Goal: Task Accomplishment & Management: Use online tool/utility

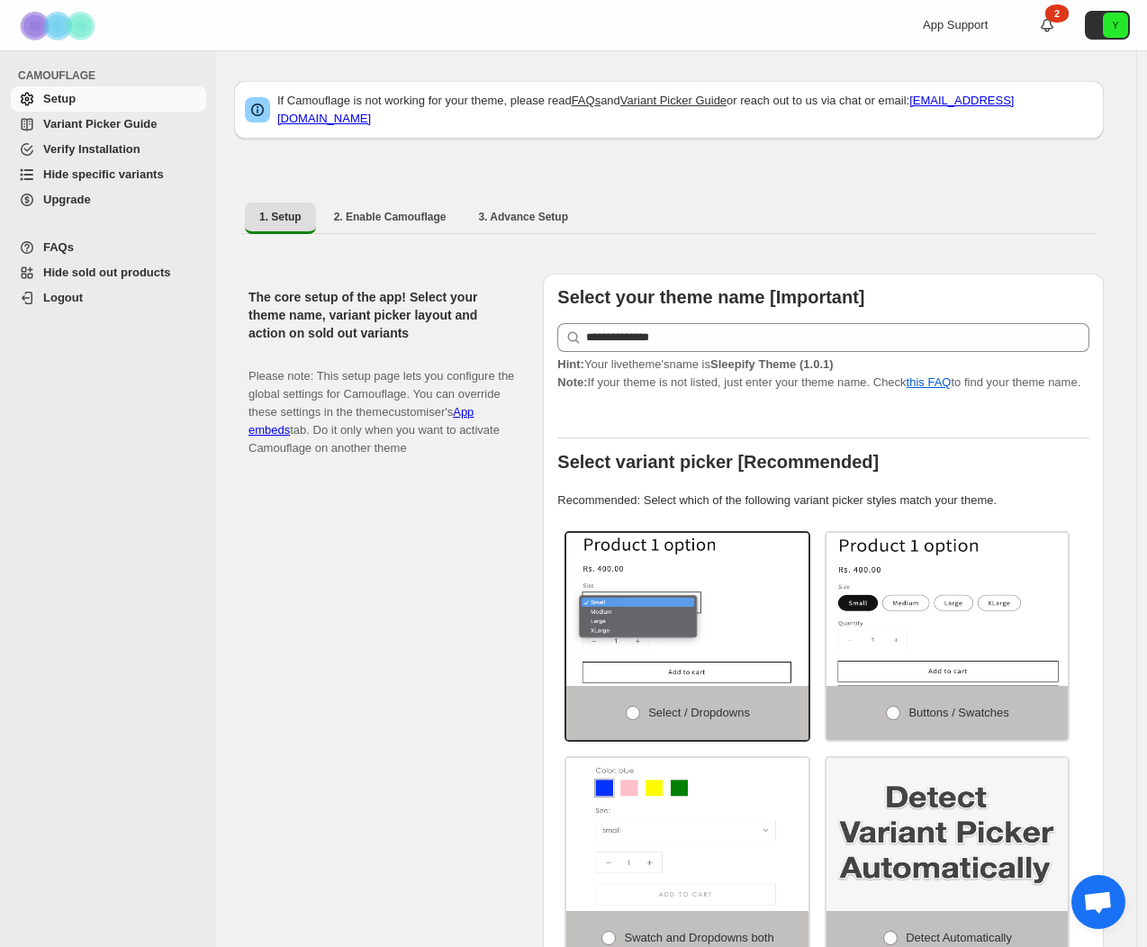
click at [94, 175] on span "Hide specific variants" at bounding box center [103, 174] width 121 height 14
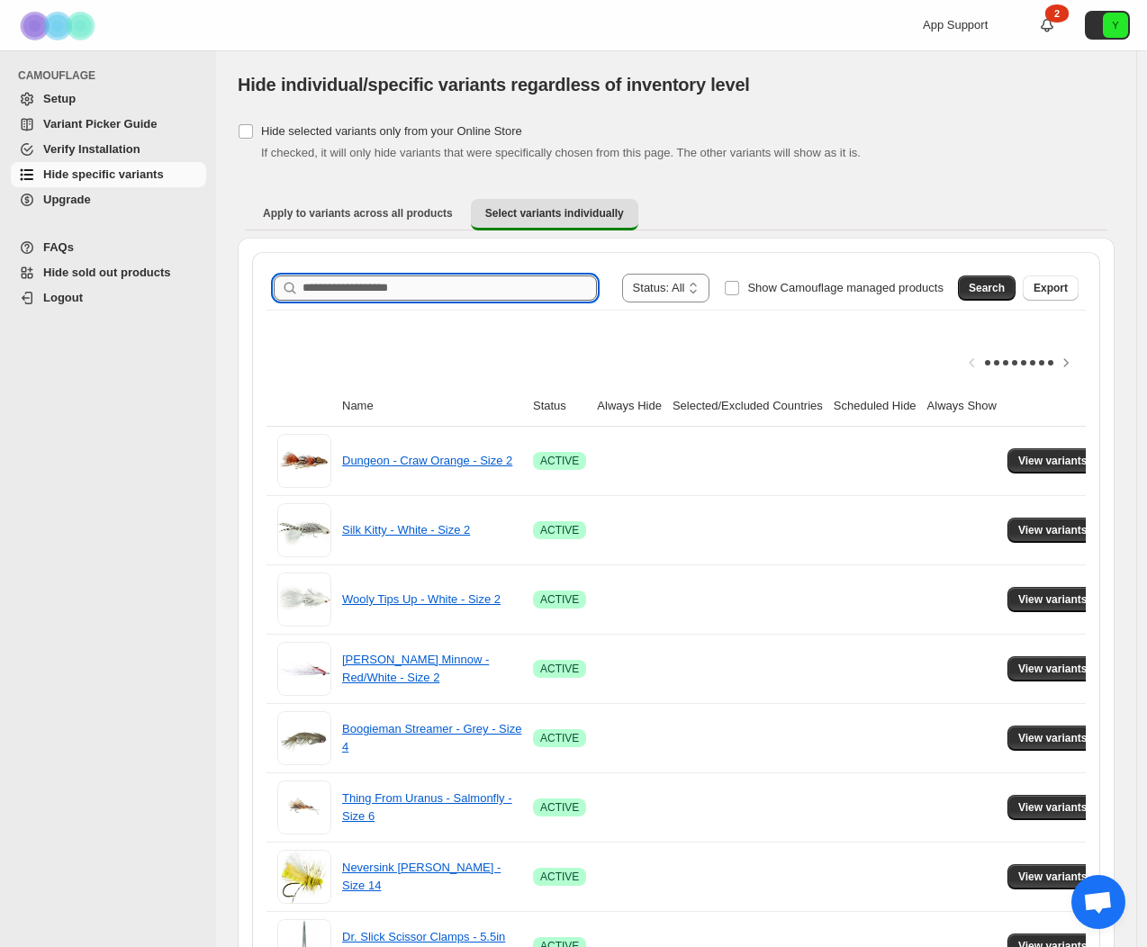
click at [370, 277] on input "Search product name" at bounding box center [450, 288] width 294 height 25
click at [1015, 285] on button "Search" at bounding box center [987, 288] width 58 height 25
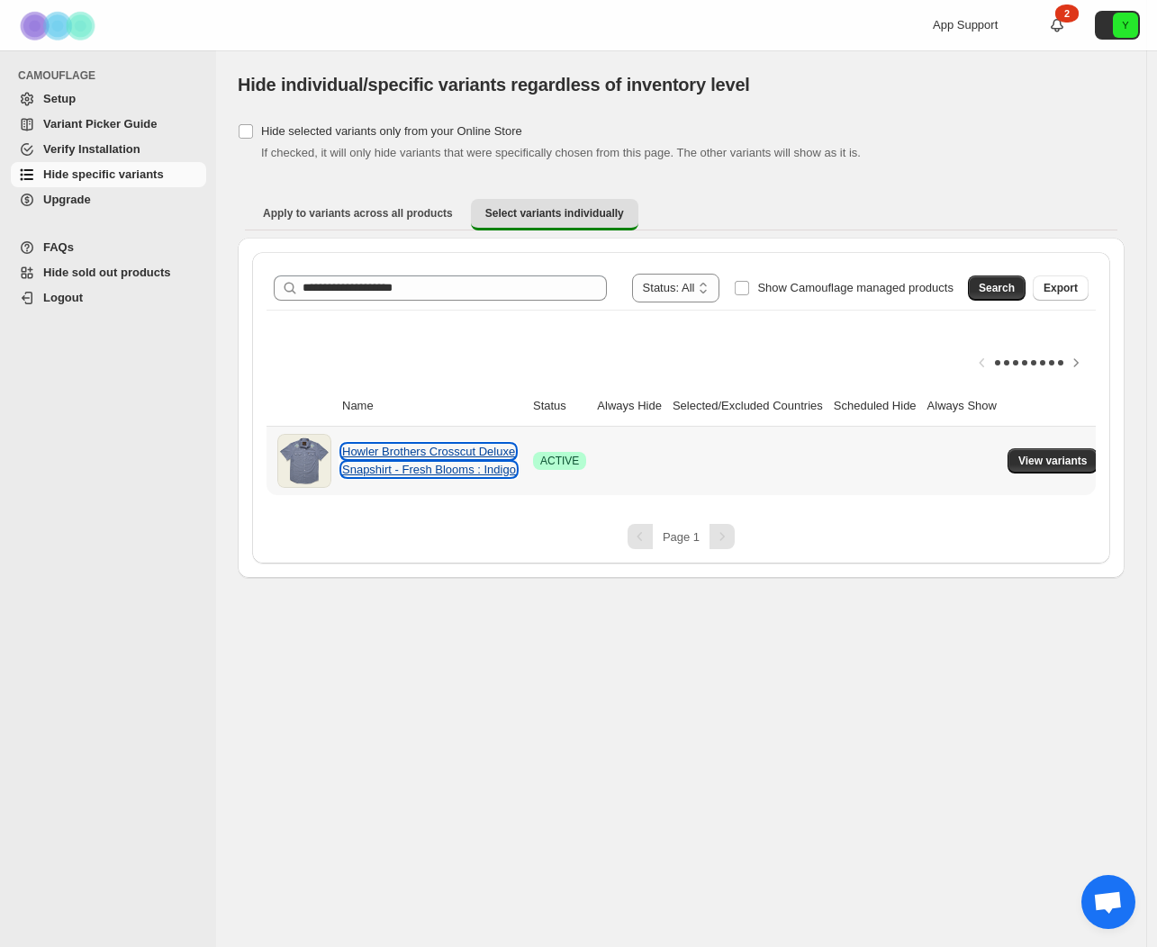
click at [432, 466] on link "Howler Brothers Crosscut Deluxe Snapshirt - Fresh Blooms : Indigo" at bounding box center [429, 461] width 174 height 32
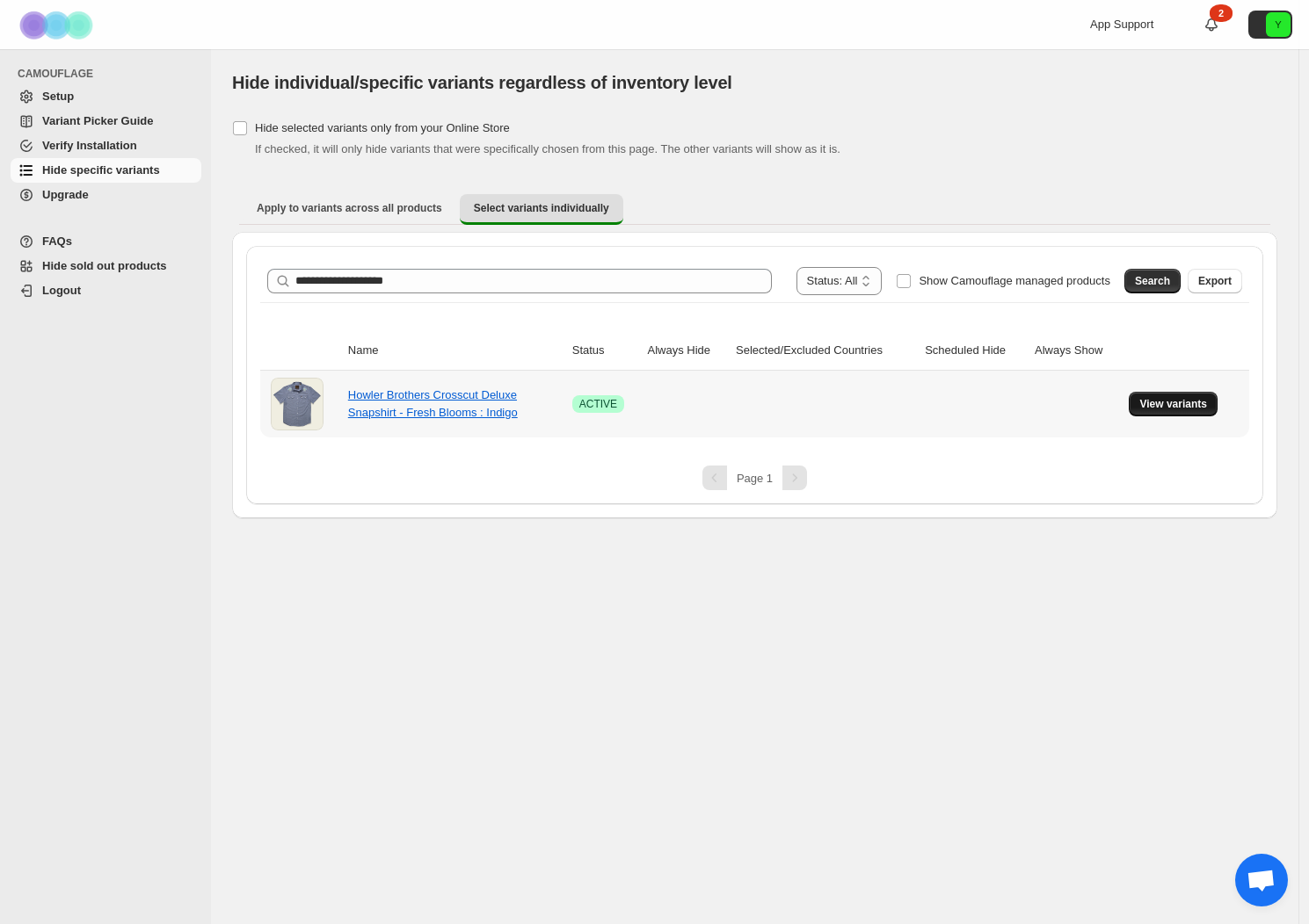
click at [1128, 400] on span "View variants" at bounding box center [1172, 404] width 67 height 14
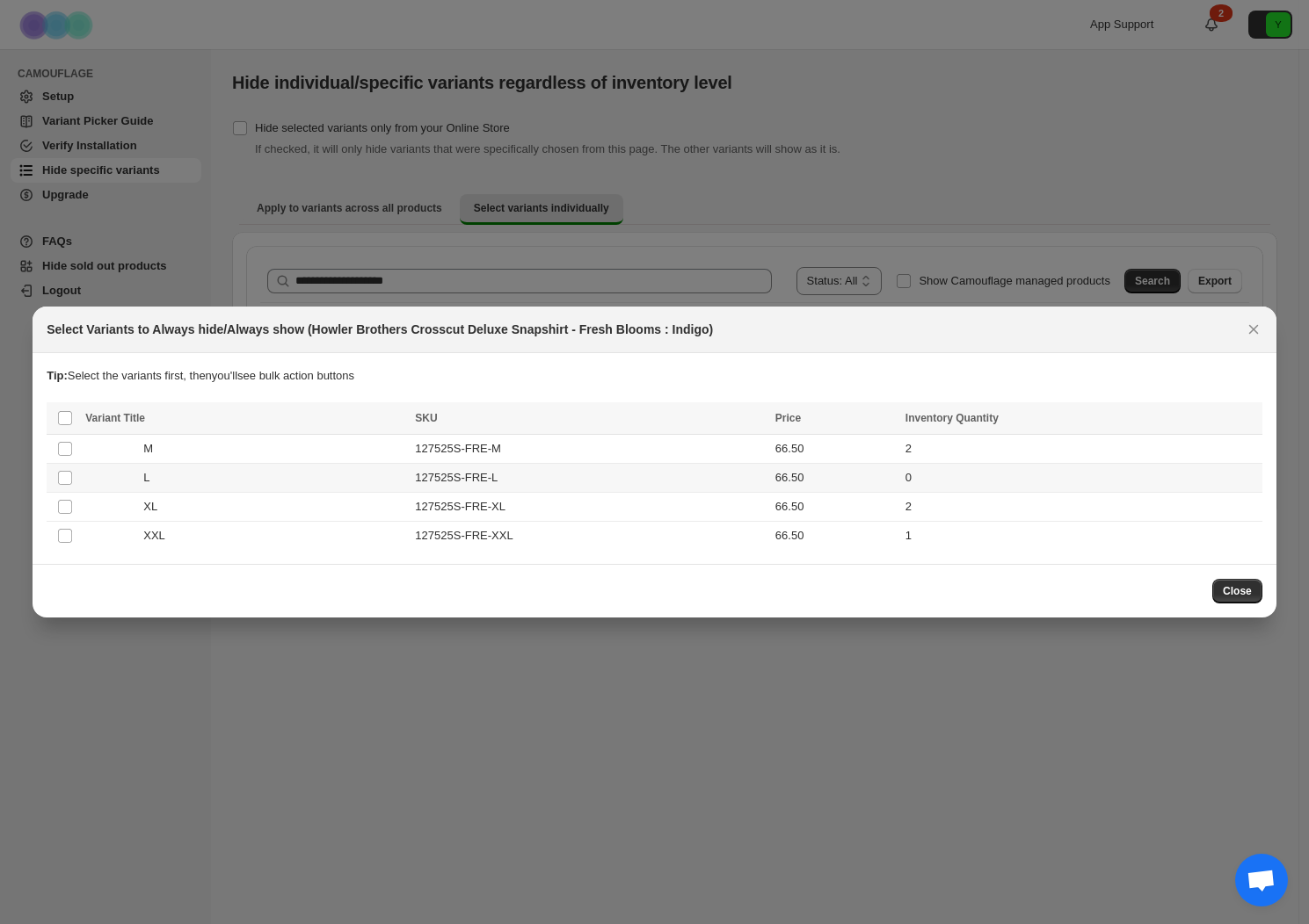
click at [73, 477] on td "Select product variant" at bounding box center [63, 478] width 33 height 29
click at [864, 422] on span "Always hide" at bounding box center [867, 420] width 61 height 14
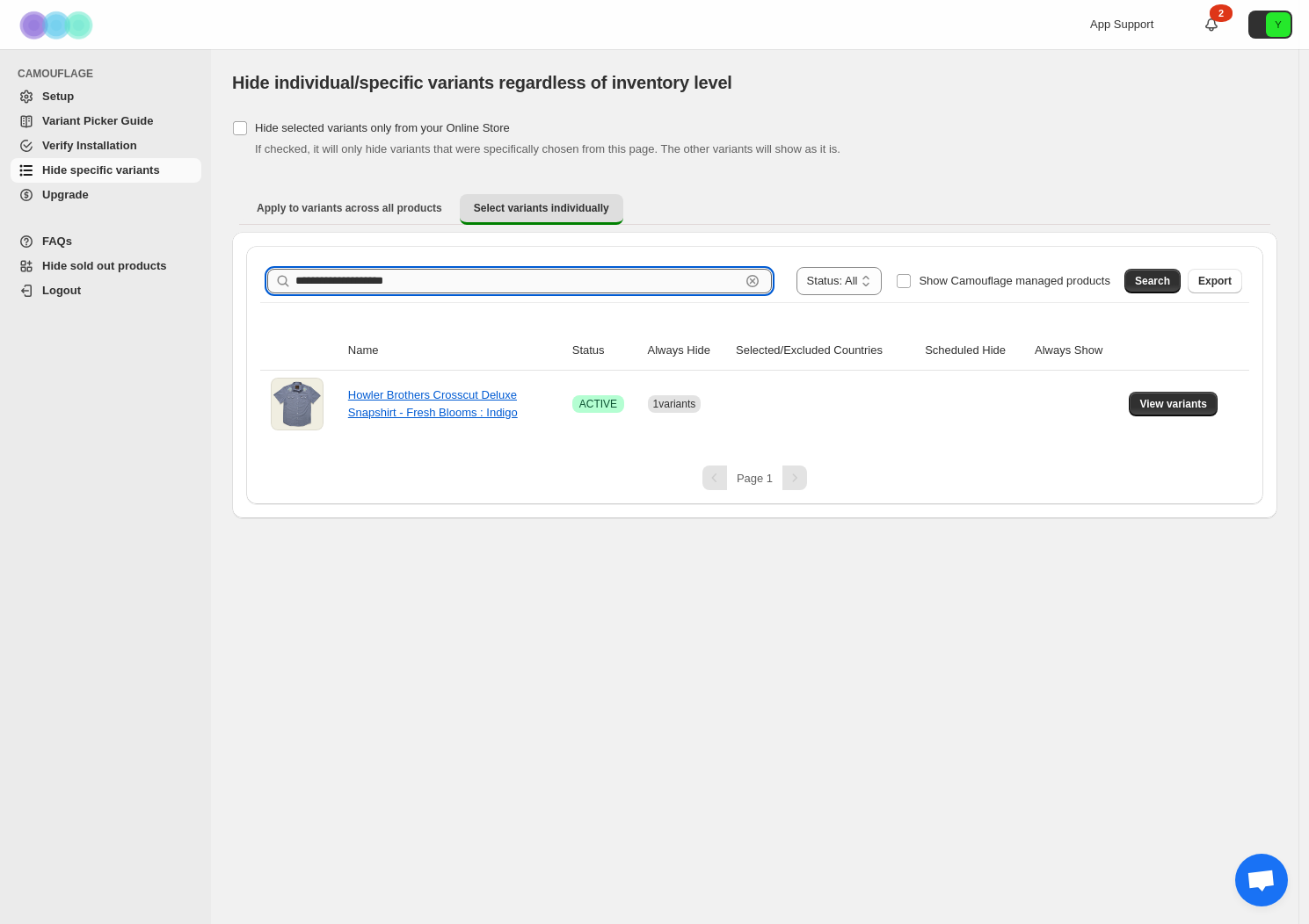
drag, startPoint x: 441, startPoint y: 286, endPoint x: 303, endPoint y: 276, distance: 138.4
click at [303, 276] on input "**********" at bounding box center [518, 281] width 445 height 24
type input "*"
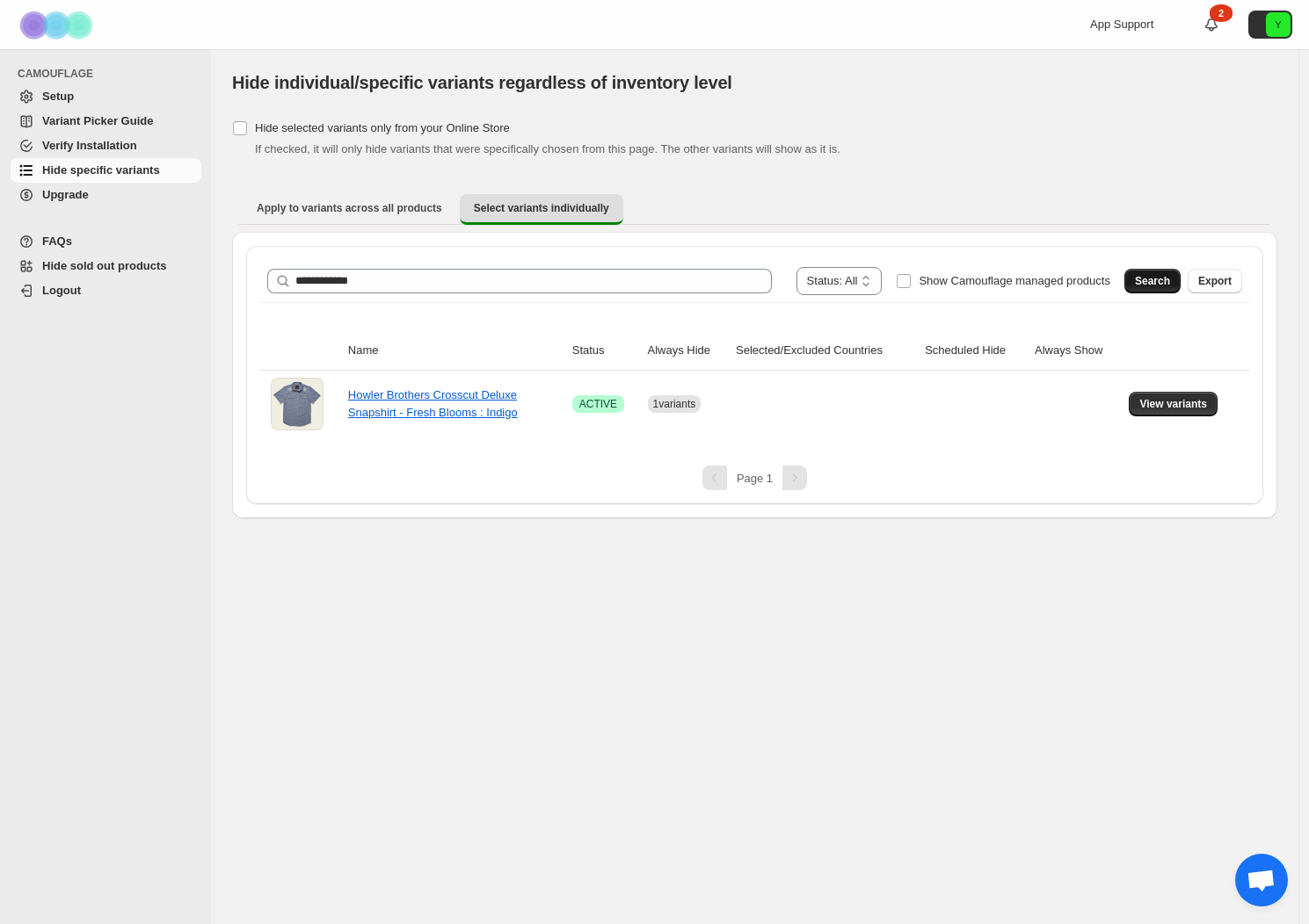
click at [1128, 280] on span "Search" at bounding box center [1152, 281] width 35 height 14
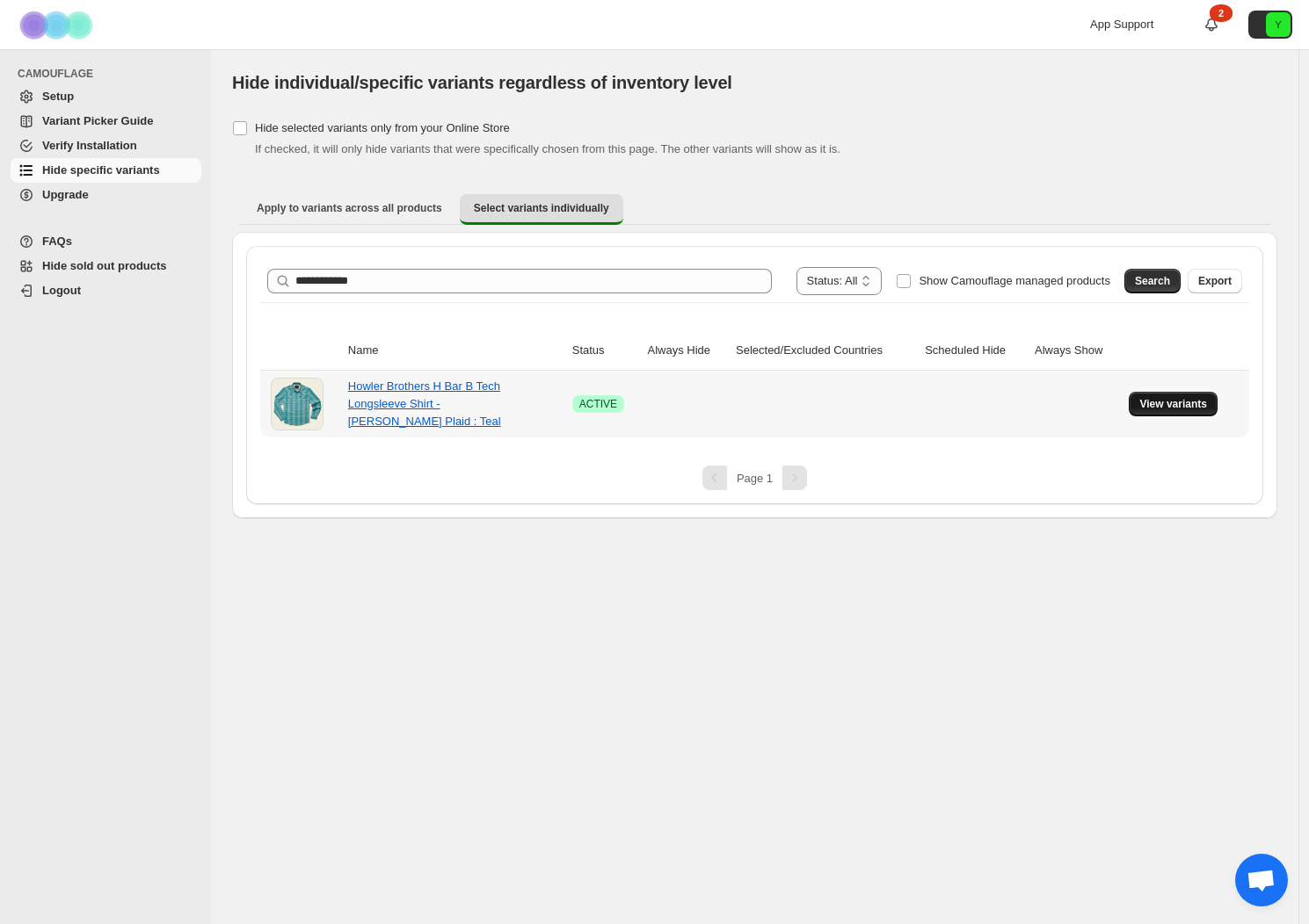
click at [1128, 403] on span "View variants" at bounding box center [1172, 404] width 67 height 14
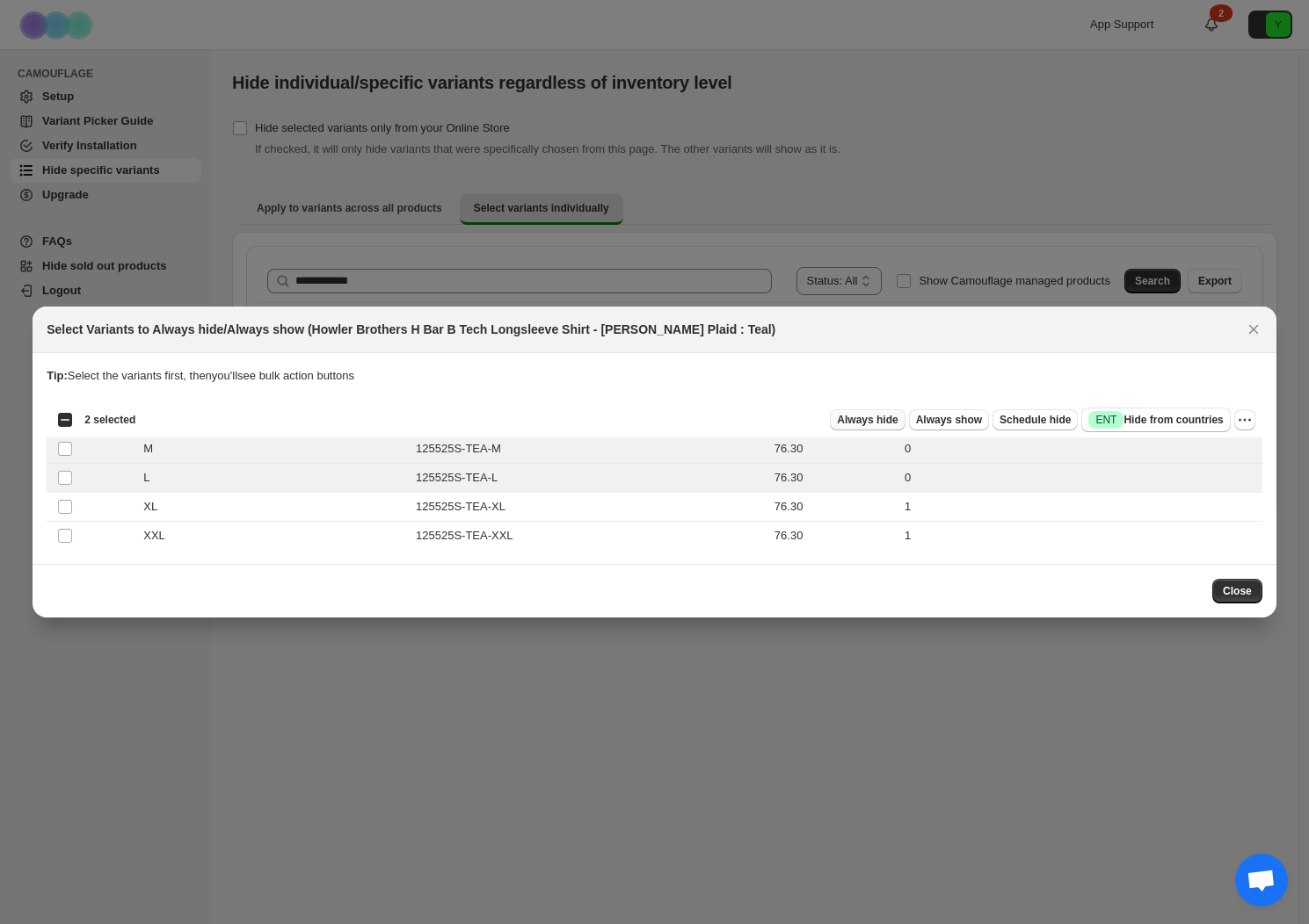
click at [870, 427] on button "Always hide" at bounding box center [867, 421] width 75 height 21
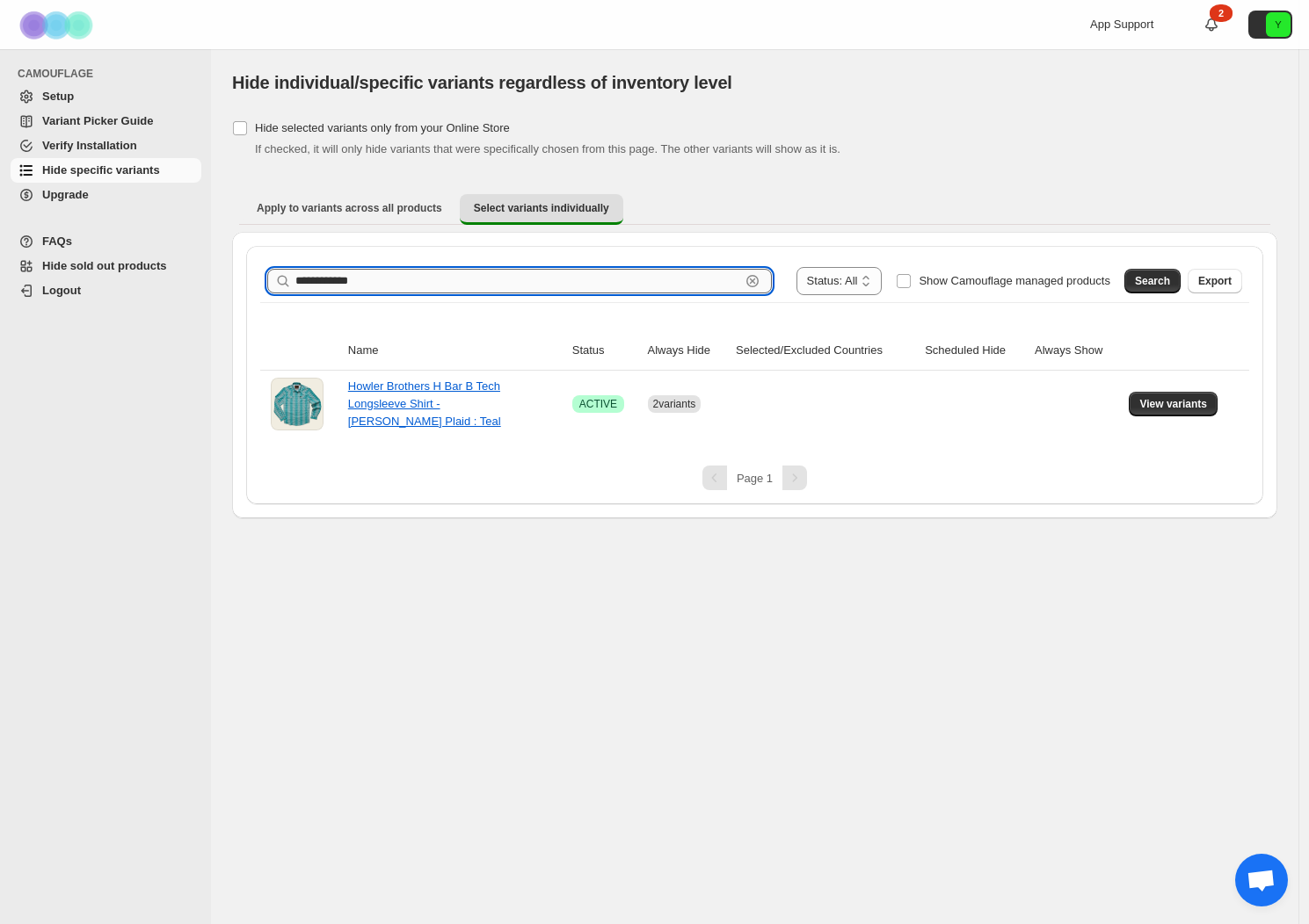
drag, startPoint x: 412, startPoint y: 283, endPoint x: 301, endPoint y: 274, distance: 111.4
click at [301, 274] on input "**********" at bounding box center [518, 281] width 445 height 24
type input "*"
type input "******"
click at [1128, 279] on span "Search" at bounding box center [1152, 281] width 35 height 14
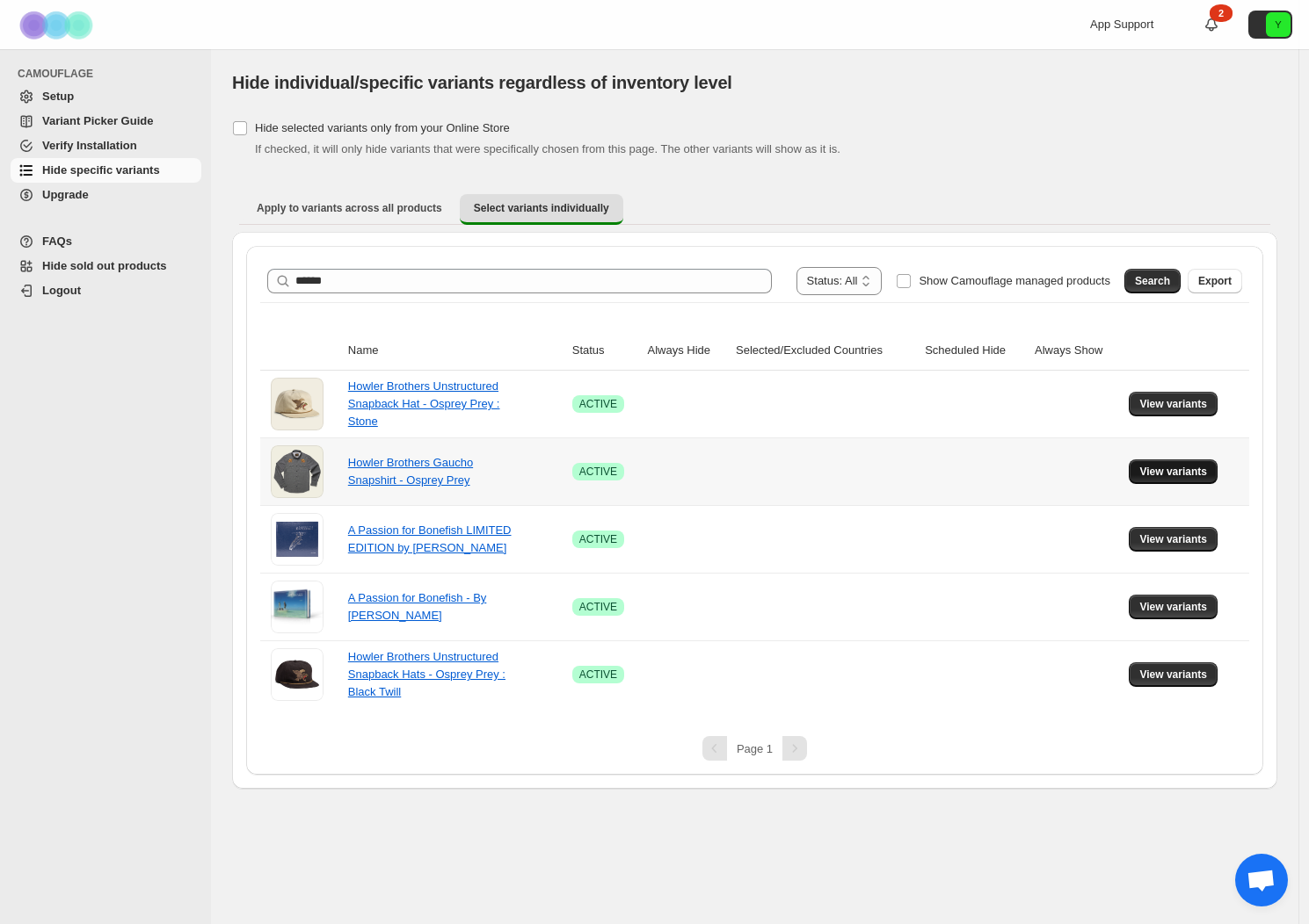
click at [1128, 473] on span "View variants" at bounding box center [1172, 471] width 67 height 14
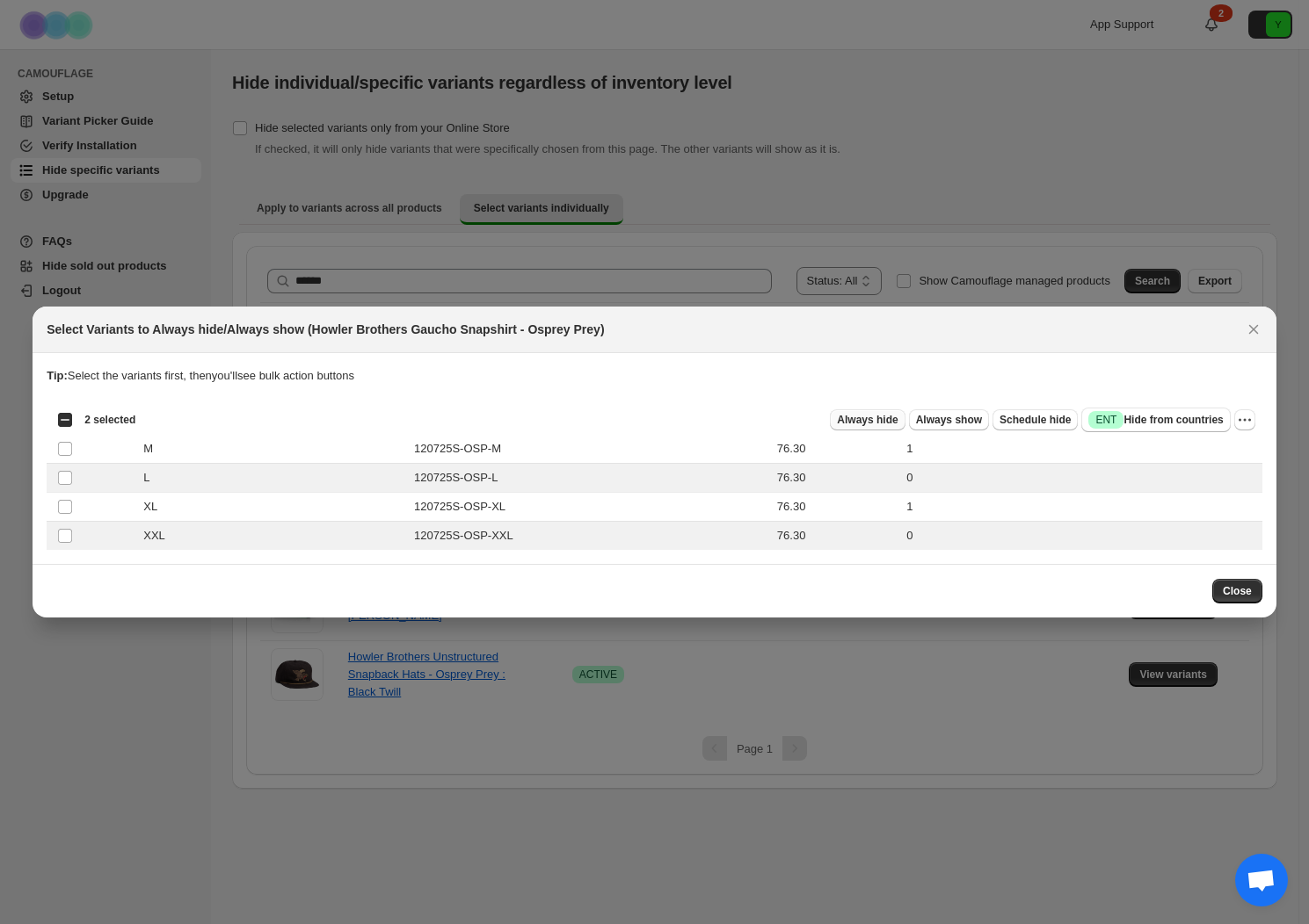
click at [864, 420] on span "Always hide" at bounding box center [867, 420] width 61 height 14
